Goal: Transaction & Acquisition: Purchase product/service

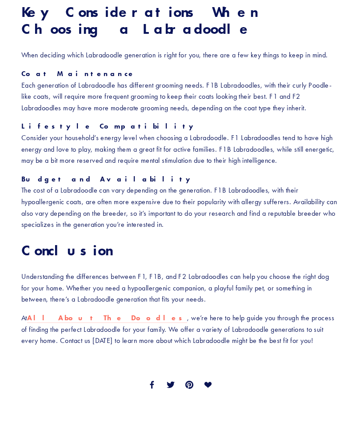
scroll to position [1292, 0]
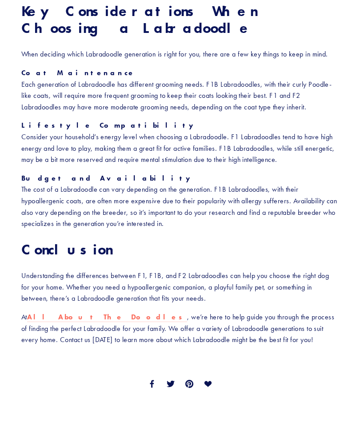
click at [78, 312] on strong "All About The Doodles" at bounding box center [107, 316] width 160 height 8
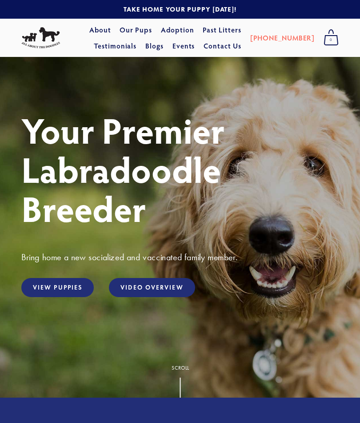
click at [60, 280] on link "View Puppies" at bounding box center [57, 287] width 72 height 19
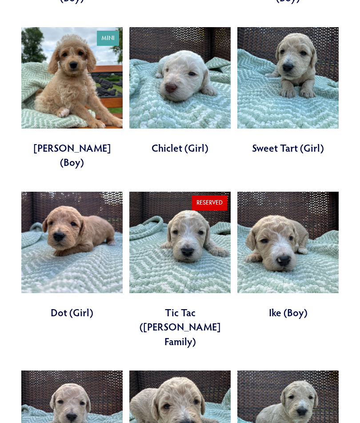
scroll to position [693, 0]
click at [72, 192] on link at bounding box center [71, 256] width 101 height 128
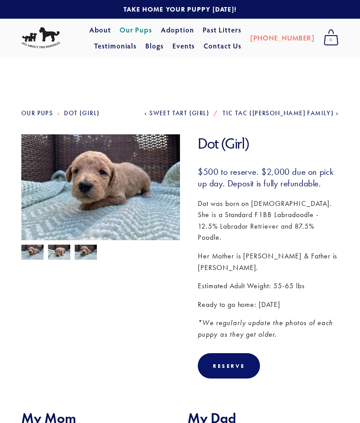
click at [60, 254] on img at bounding box center [59, 252] width 22 height 17
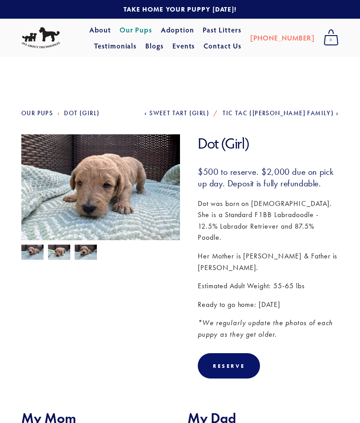
click at [120, 26] on link "Our Pups" at bounding box center [136, 30] width 32 height 16
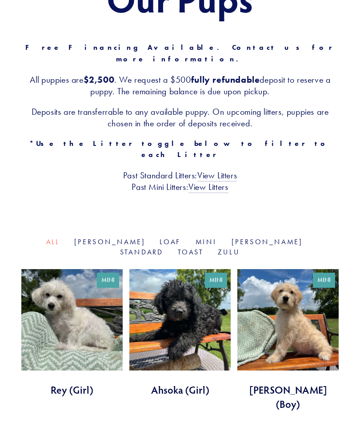
scroll to position [123, 0]
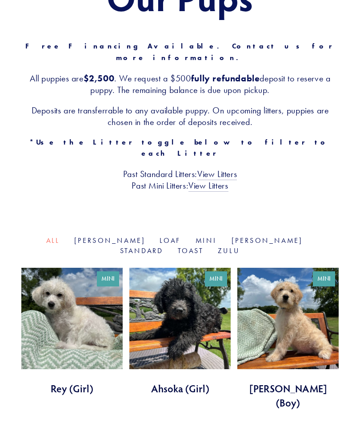
click at [212, 180] on link "View Litters" at bounding box center [208, 186] width 40 height 12
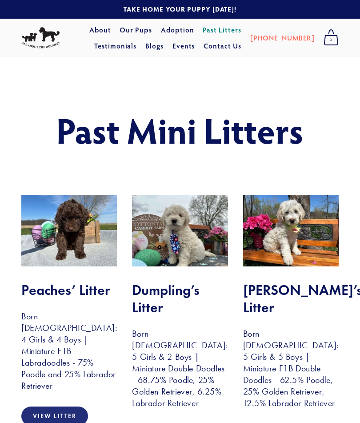
click at [161, 23] on link "Adoption" at bounding box center [177, 30] width 33 height 16
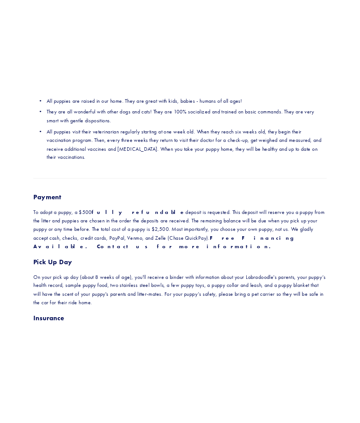
scroll to position [168, 0]
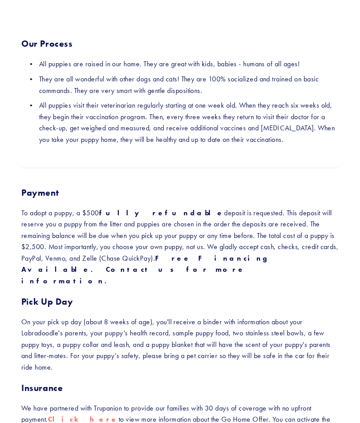
click at [0, 124] on div "With you for a lifetime Our Process All puppies are raised in our home. They ar…" at bounding box center [180, 253] width 360 height 729
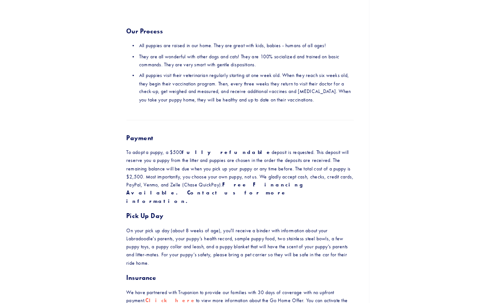
scroll to position [194, 0]
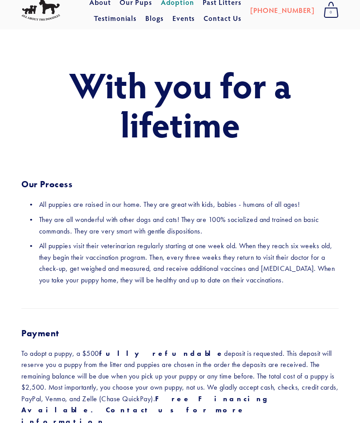
scroll to position [0, 0]
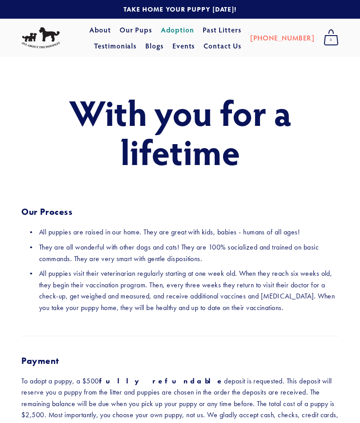
click at [120, 32] on link "Our Pups" at bounding box center [136, 30] width 32 height 16
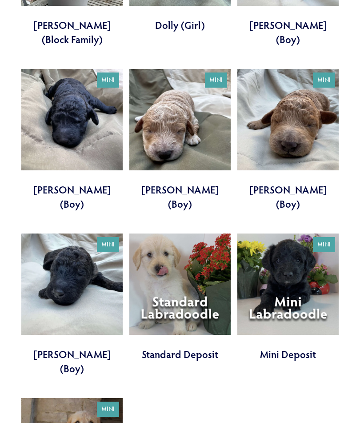
scroll to position [1639, 0]
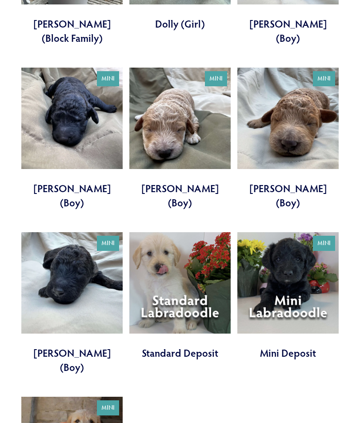
click at [284, 232] on link at bounding box center [287, 296] width 101 height 128
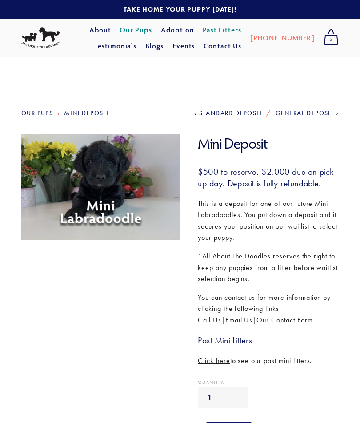
click at [41, 112] on link "Our Pups" at bounding box center [37, 113] width 32 height 8
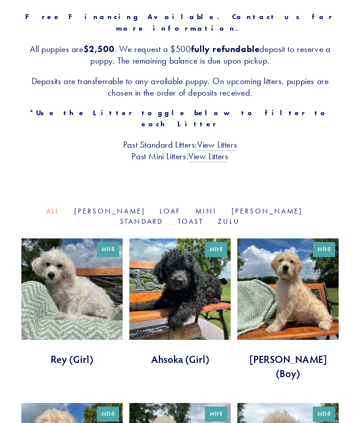
scroll to position [153, 0]
click at [240, 217] on link "Zulu" at bounding box center [229, 221] width 22 height 8
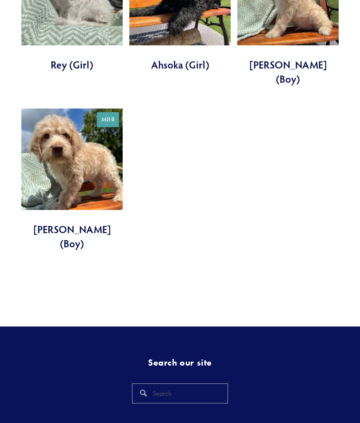
scroll to position [453, 0]
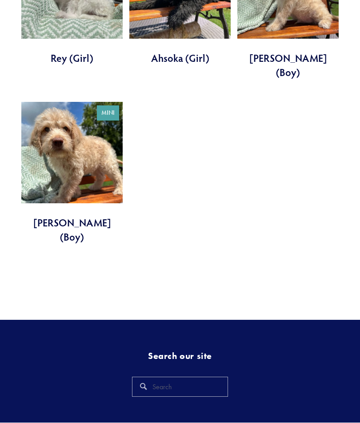
click at [156, 377] on input "Search" at bounding box center [180, 387] width 96 height 20
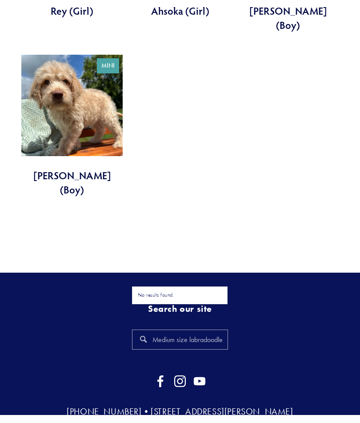
type input "Medium size labradoodle"
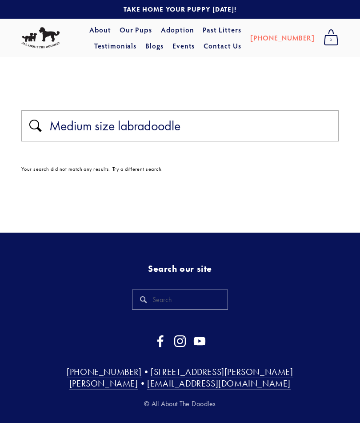
click at [241, 47] on link "Contact Us" at bounding box center [223, 46] width 38 height 16
click at [137, 38] on link "Testimonials" at bounding box center [115, 46] width 43 height 16
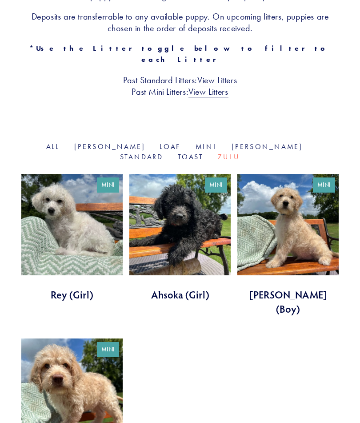
scroll to position [217, 0]
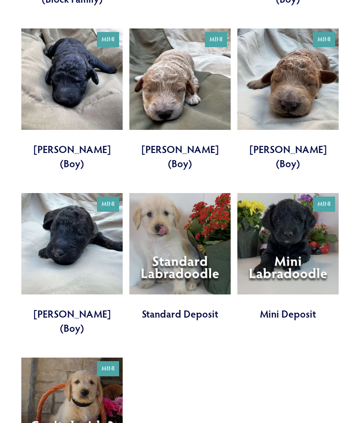
scroll to position [1678, 0]
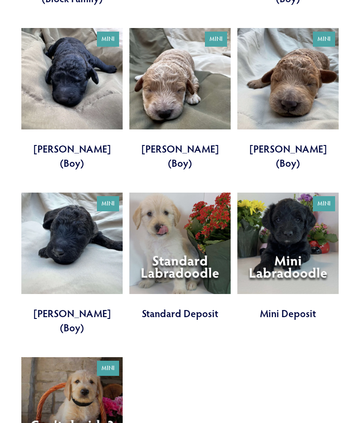
click at [286, 192] on link at bounding box center [287, 256] width 101 height 128
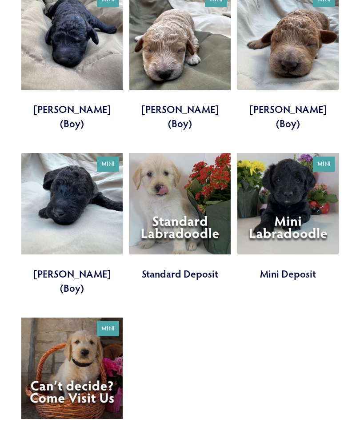
scroll to position [1718, 0]
